Goal: Transaction & Acquisition: Subscribe to service/newsletter

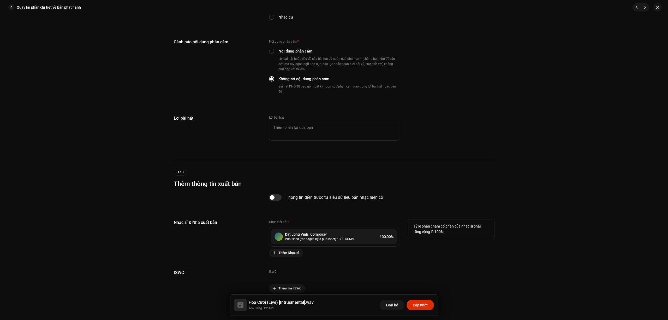
scroll to position [968, 0]
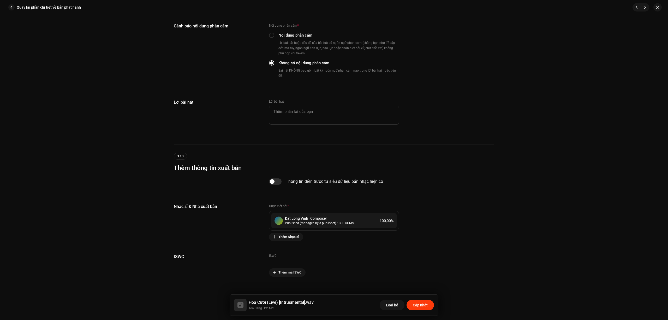
click at [413, 306] on button "Cập nhật" at bounding box center [420, 305] width 27 height 10
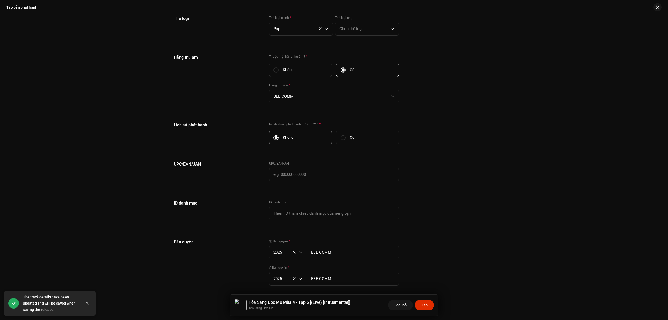
scroll to position [890, 0]
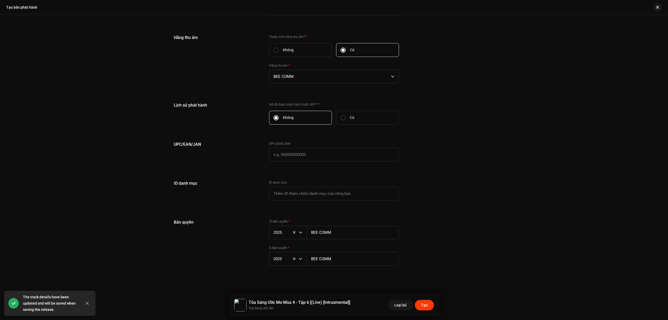
click at [423, 304] on span "Tạo" at bounding box center [424, 305] width 7 height 10
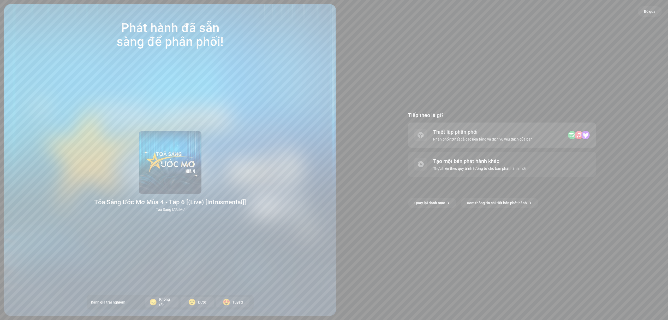
click at [527, 137] on div "Phân phối tới tất cả các nền tảng và dịch vụ yêu thích của bạn" at bounding box center [482, 139] width 99 height 4
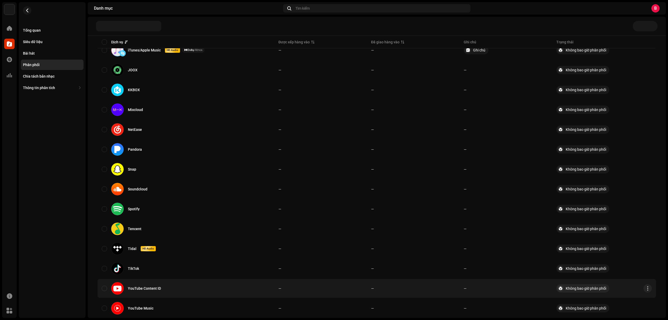
scroll to position [292, 0]
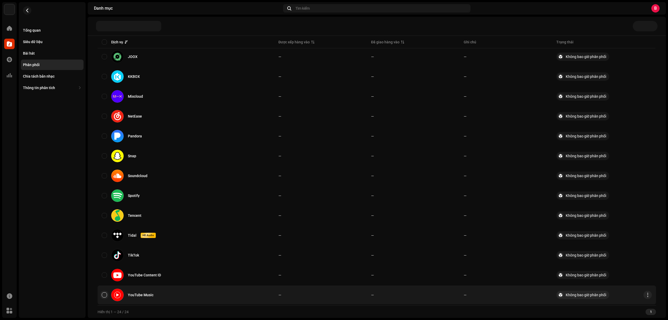
click at [102, 293] on input "checkbox" at bounding box center [104, 294] width 5 height 5
checkbox input "true"
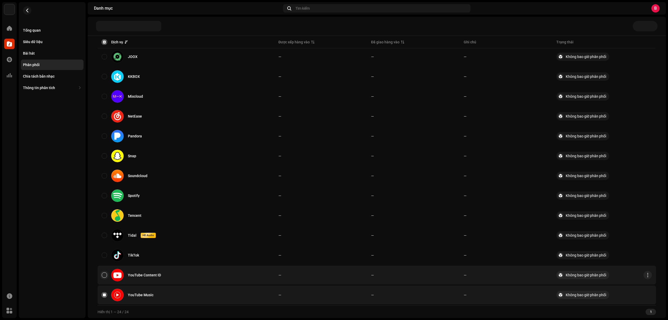
click at [104, 276] on input "Row Unselected" at bounding box center [104, 274] width 5 height 5
checkbox input "true"
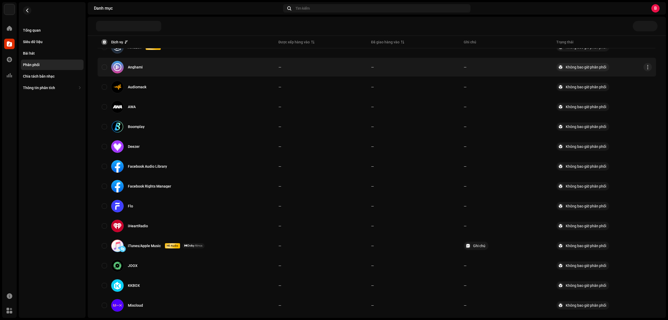
scroll to position [0, 0]
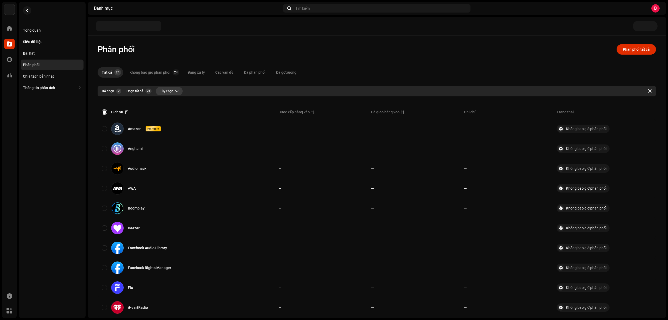
click at [174, 92] on button "Tùy chọn" at bounding box center [169, 91] width 27 height 8
click at [173, 102] on span "Phân phối" at bounding box center [167, 103] width 17 height 4
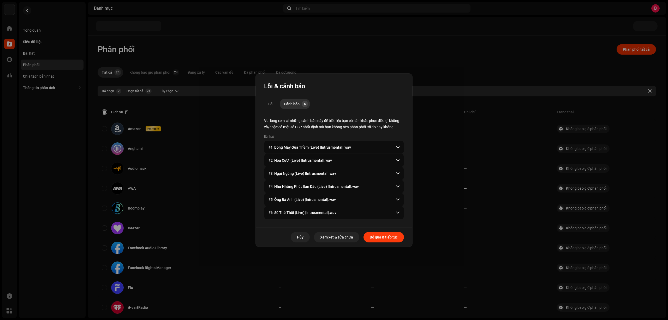
click at [388, 236] on span "Bỏ qua & tiếp tục" at bounding box center [384, 237] width 28 height 10
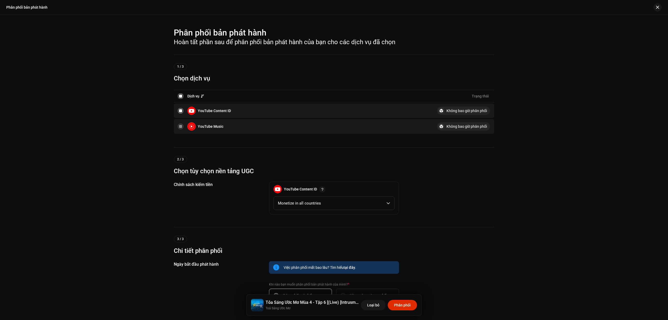
scroll to position [79, 0]
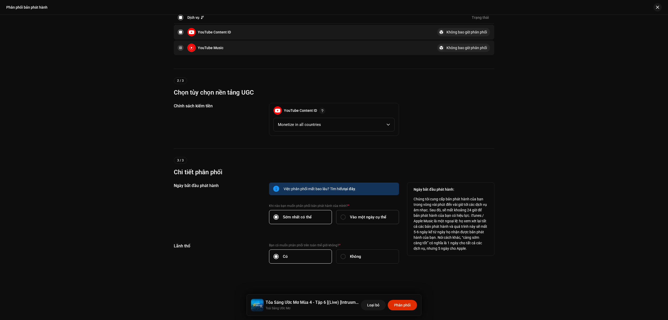
click at [347, 215] on div "Vào một ngày cụ thể" at bounding box center [364, 217] width 46 height 6
click at [346, 215] on input "Vào một ngày cụ thể" at bounding box center [343, 216] width 5 height 5
radio input "true"
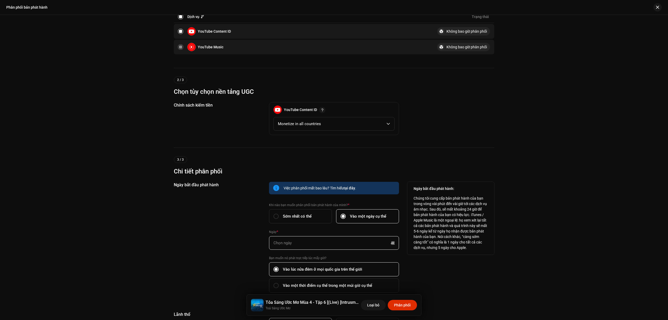
click at [335, 244] on input "text" at bounding box center [334, 243] width 130 height 14
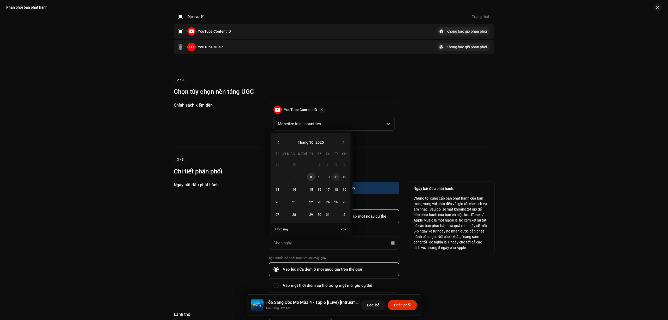
click at [332, 177] on span "11" at bounding box center [336, 177] width 8 height 8
type input "[DATE]"
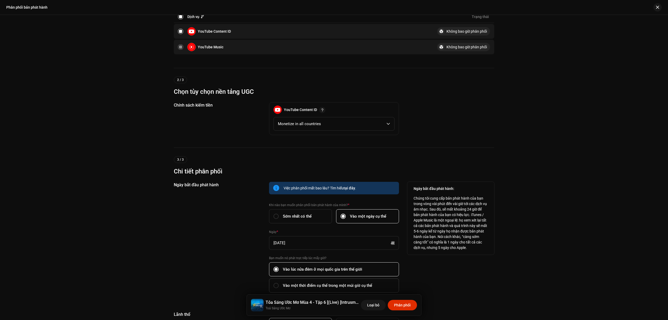
click at [294, 285] on span "Vào một thời điểm cụ thể trong một múi giờ cụ thể" at bounding box center [327, 285] width 89 height 6
click at [279, 285] on input "Vào một thời điểm cụ thể trong một múi giờ cụ thể" at bounding box center [276, 285] width 5 height 5
radio input "true"
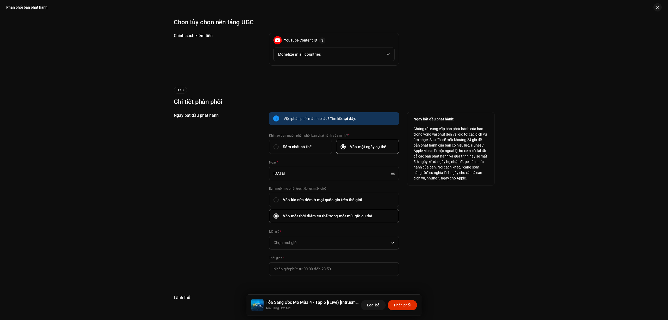
click at [301, 243] on span "Chọn múi giờ" at bounding box center [332, 242] width 117 height 13
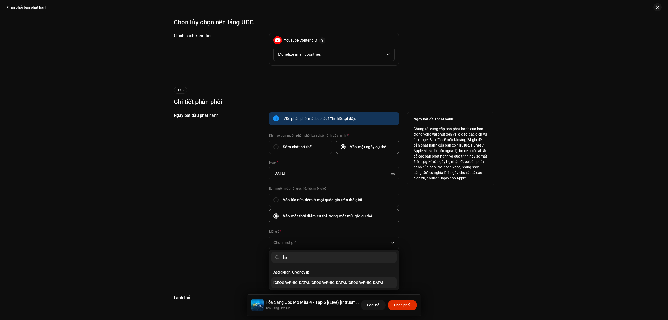
type input "han"
click at [306, 281] on span "[GEOGRAPHIC_DATA], [GEOGRAPHIC_DATA], [GEOGRAPHIC_DATA]" at bounding box center [329, 282] width 110 height 5
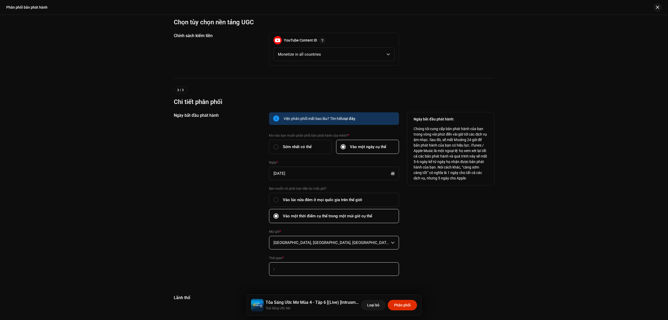
click at [304, 272] on input ":" at bounding box center [334, 269] width 130 height 14
type input "21:00"
click at [426, 279] on div "Ngày bắt đầu phát hành: Chúng tôi cung cấp bản phát hành của bạn trong vòng vài…" at bounding box center [450, 197] width 87 height 170
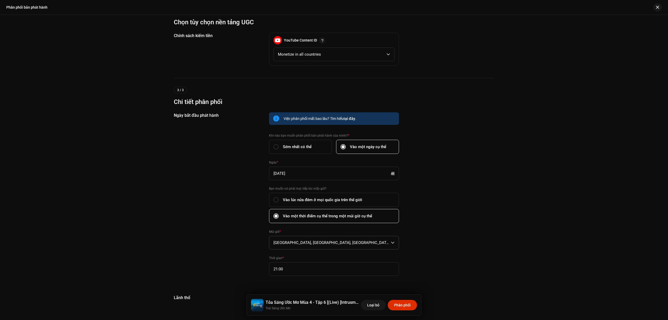
scroll to position [201, 0]
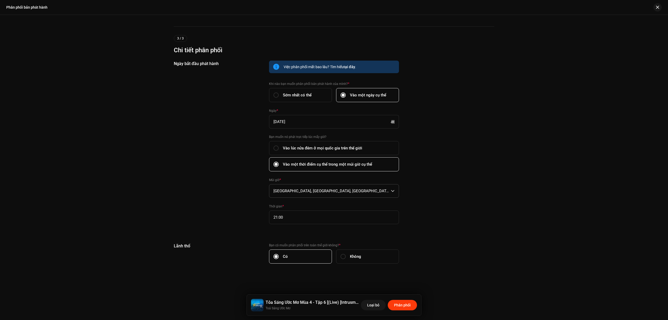
click at [404, 302] on span "Phân phối" at bounding box center [402, 305] width 17 height 10
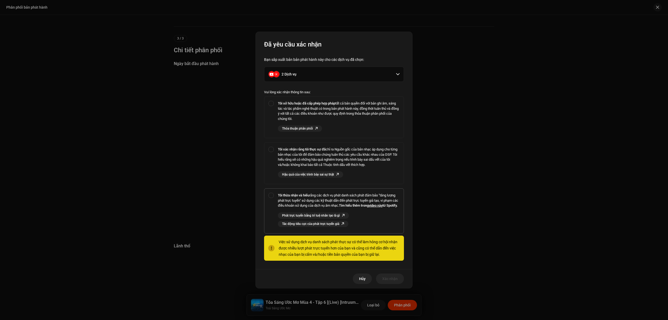
click at [275, 196] on div "Tôi thừa nhận và hiểu rằng các dịch vụ phát danh sách phát đảm bảo "tăng lượng …" at bounding box center [333, 209] width 139 height 43
checkbox input "true"
click at [273, 151] on div "Tôi xác nhận rằng tôi thực sự đã chỉ ra Nguồn gốc của bản nhạc áp dụng cho từng…" at bounding box center [333, 162] width 139 height 39
checkbox input "true"
click at [273, 103] on div "Tôi sở hữu hoặc đã cấp phép hợp pháp tất cả bản quyền đối với bản ghi âm, sáng …" at bounding box center [333, 116] width 139 height 39
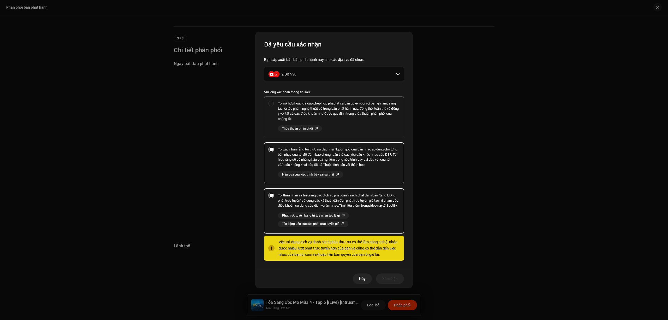
checkbox input "true"
click at [393, 284] on span "Xác nhận" at bounding box center [389, 278] width 15 height 10
